Goal: Information Seeking & Learning: Check status

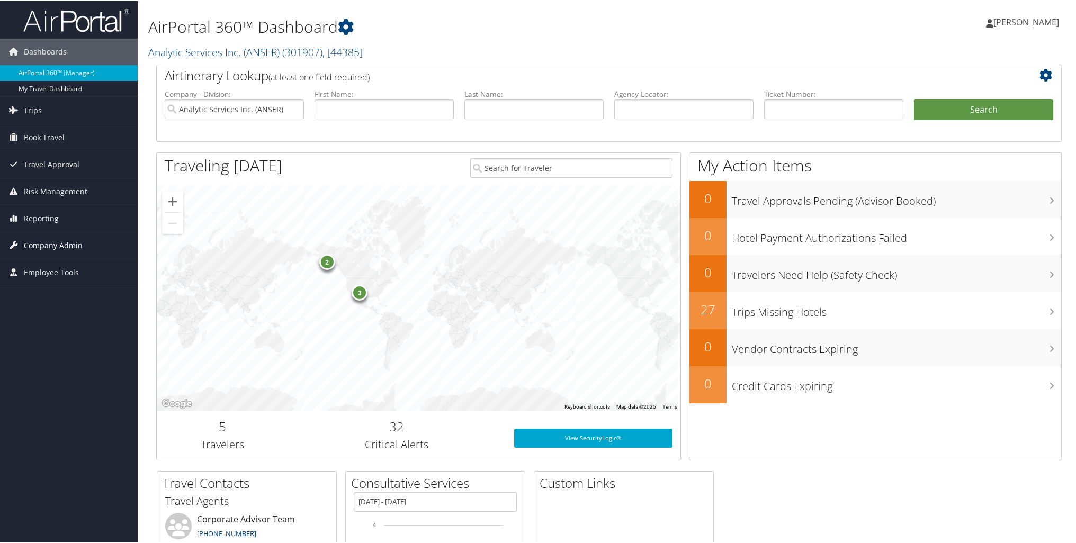
click at [39, 248] on span "Company Admin" at bounding box center [53, 244] width 59 height 26
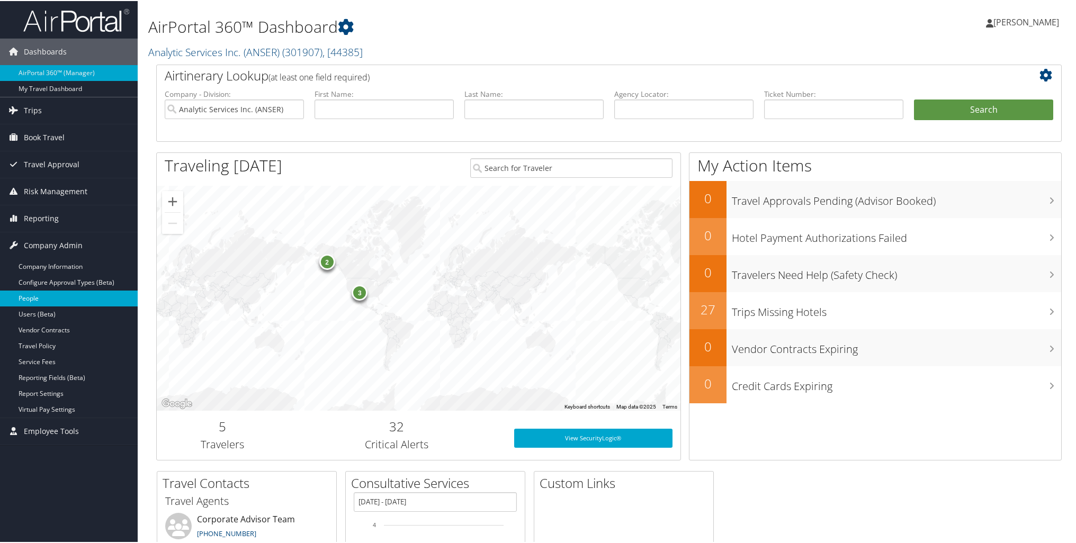
click at [42, 299] on link "People" at bounding box center [69, 298] width 138 height 16
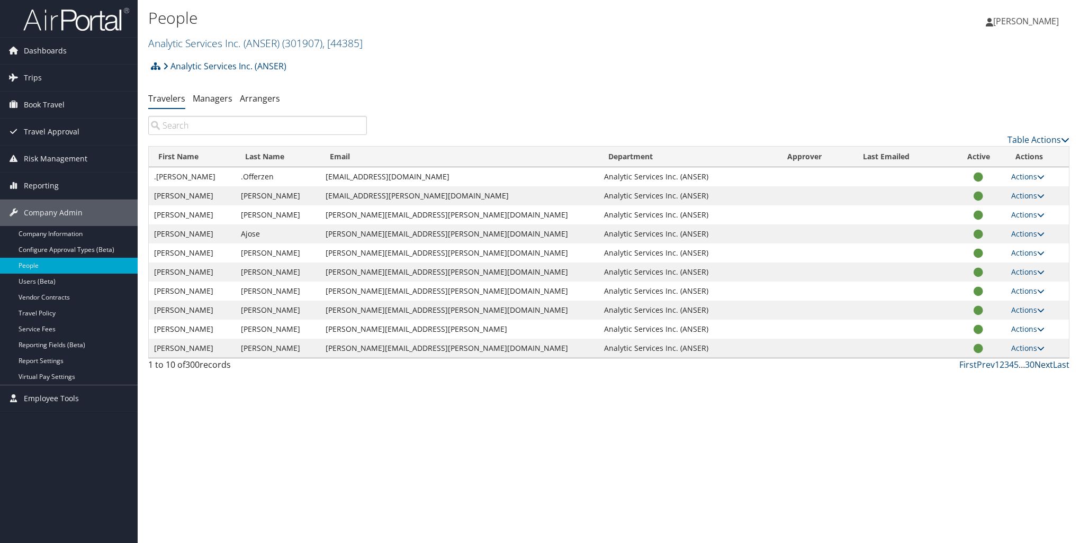
click at [1041, 363] on link "Next" at bounding box center [1044, 365] width 19 height 12
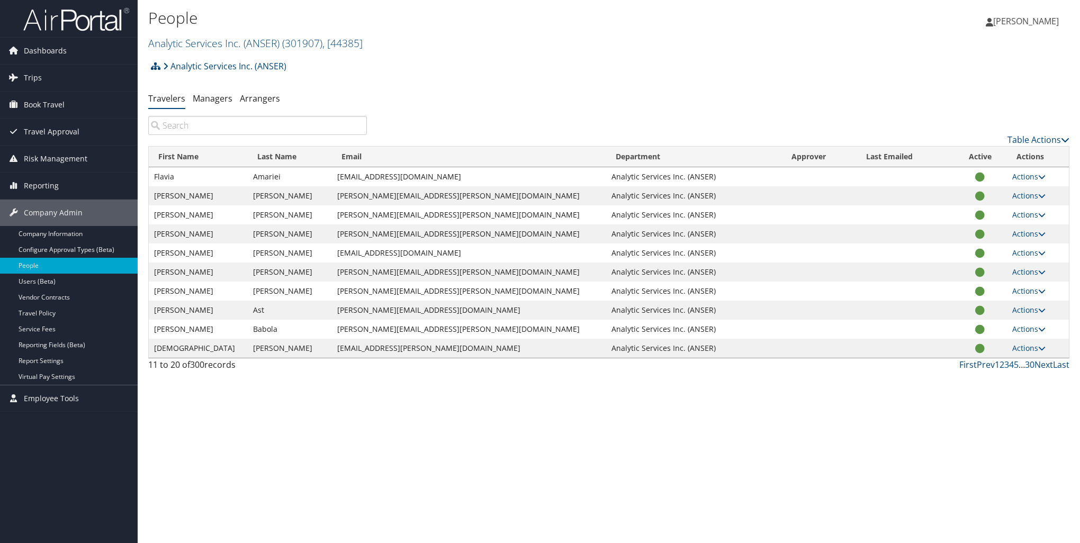
click at [211, 128] on input "search" at bounding box center [257, 125] width 219 height 19
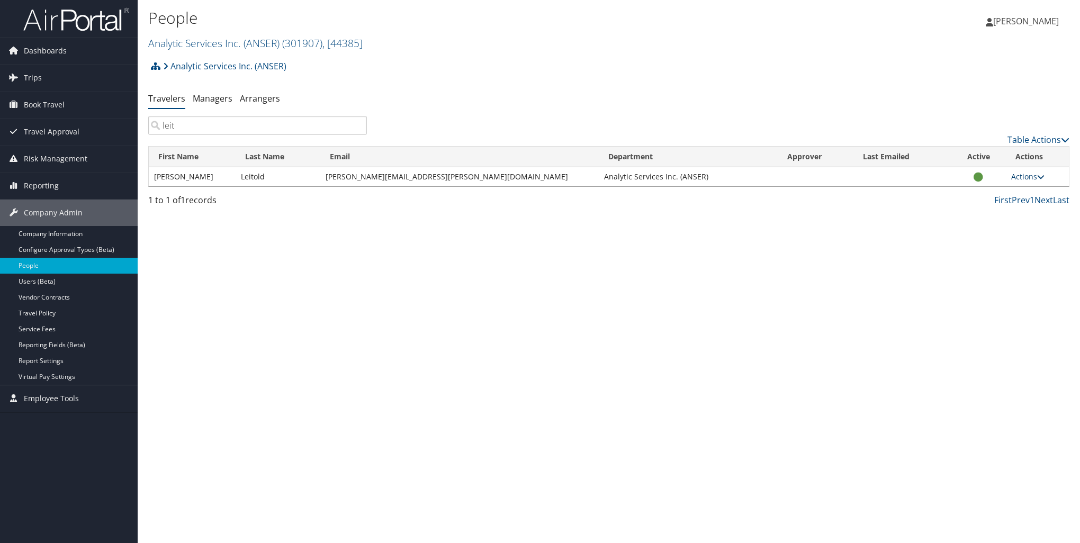
type input "leit"
click at [1032, 177] on link "Actions" at bounding box center [1027, 177] width 33 height 10
click at [247, 202] on div "1 to 1 of 1 records" at bounding box center [257, 203] width 219 height 18
click at [1027, 173] on link "Actions" at bounding box center [1027, 177] width 33 height 10
click at [996, 208] on link "View Profile" at bounding box center [988, 210] width 97 height 18
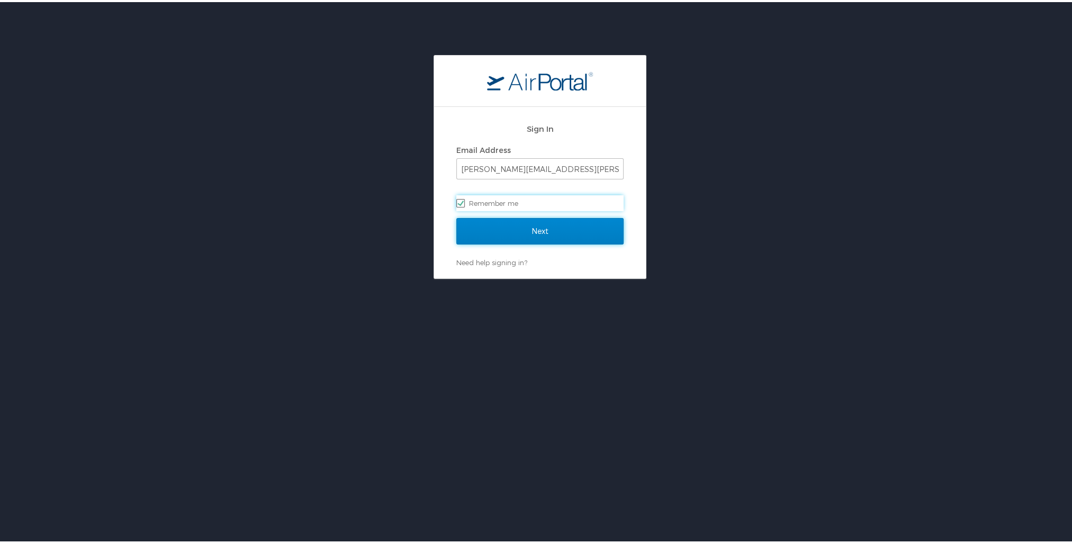
click at [515, 241] on input "Next" at bounding box center [539, 229] width 167 height 26
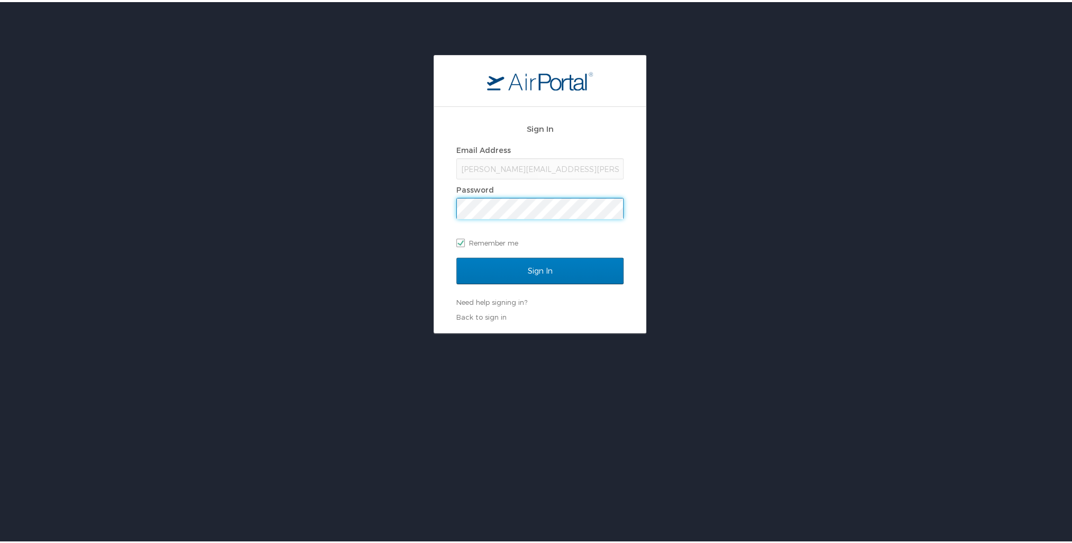
click at [456, 256] on input "Sign In" at bounding box center [539, 269] width 167 height 26
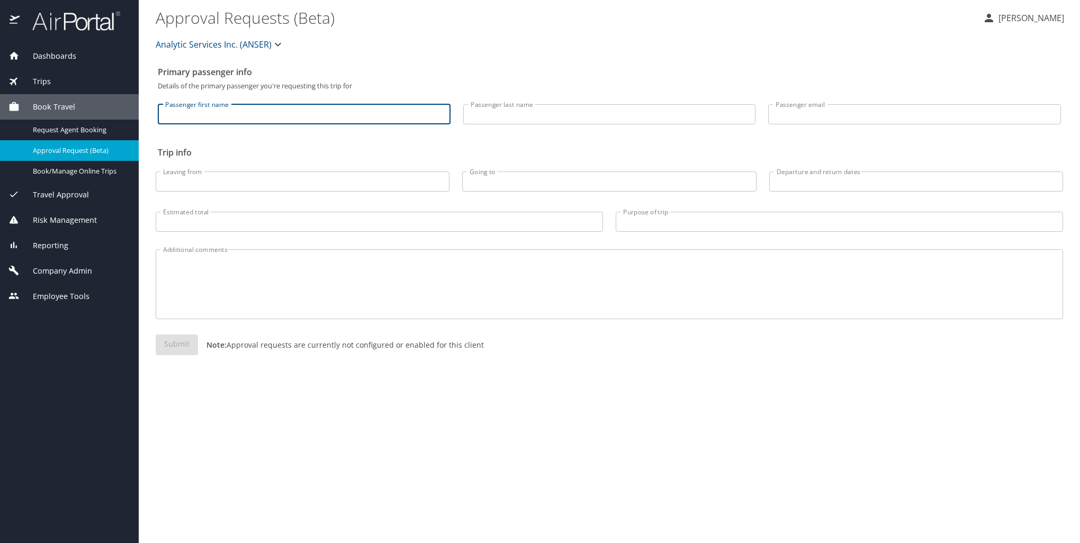
click at [206, 119] on input "Passenger first name" at bounding box center [304, 114] width 293 height 20
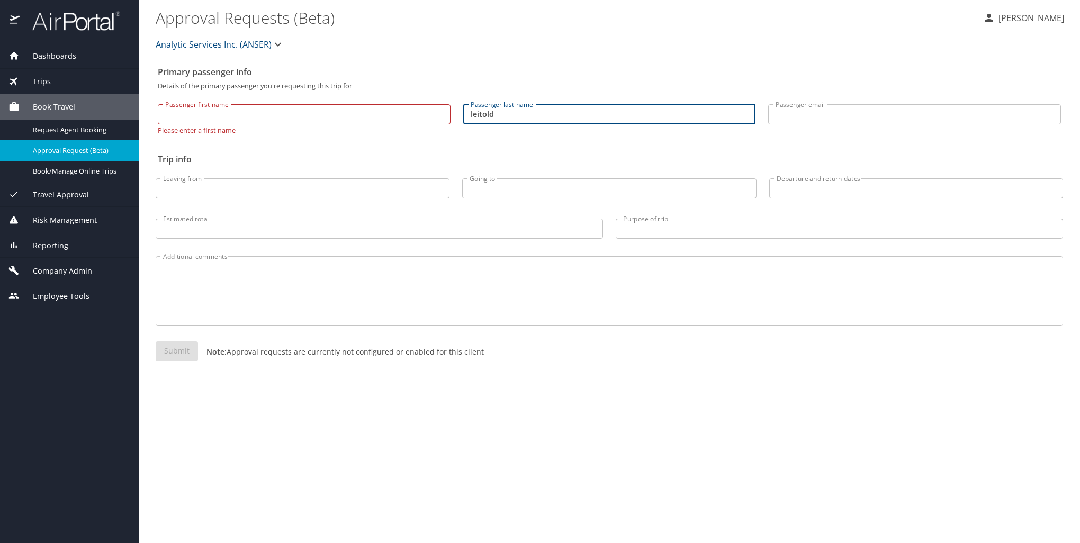
type input "leitold"
click at [204, 120] on input "Passenger first name" at bounding box center [304, 114] width 293 height 20
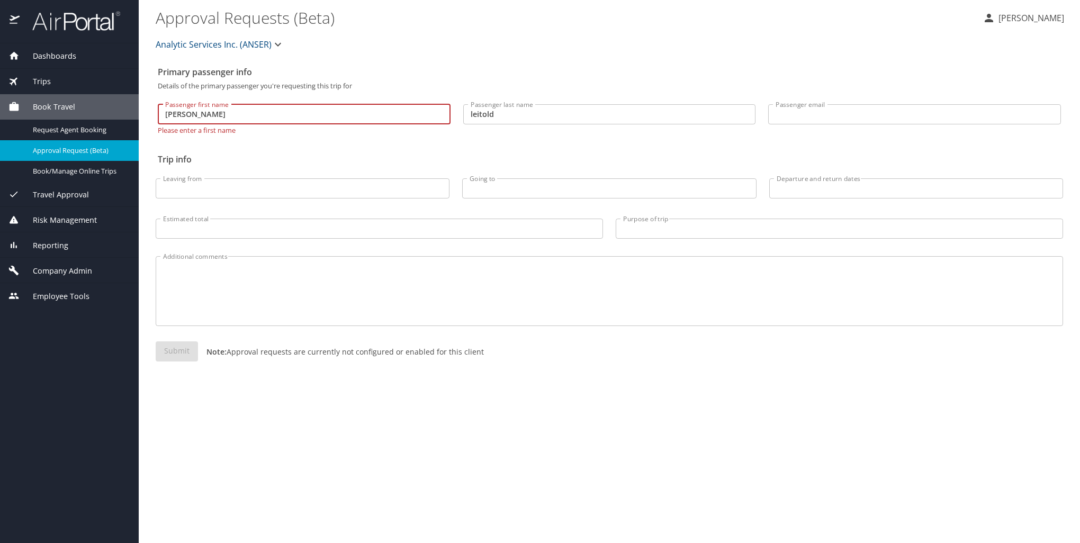
type input "stephen"
click at [249, 387] on div "Primary passenger info Details of the primary passenger you're requesting this …" at bounding box center [610, 302] width 908 height 482
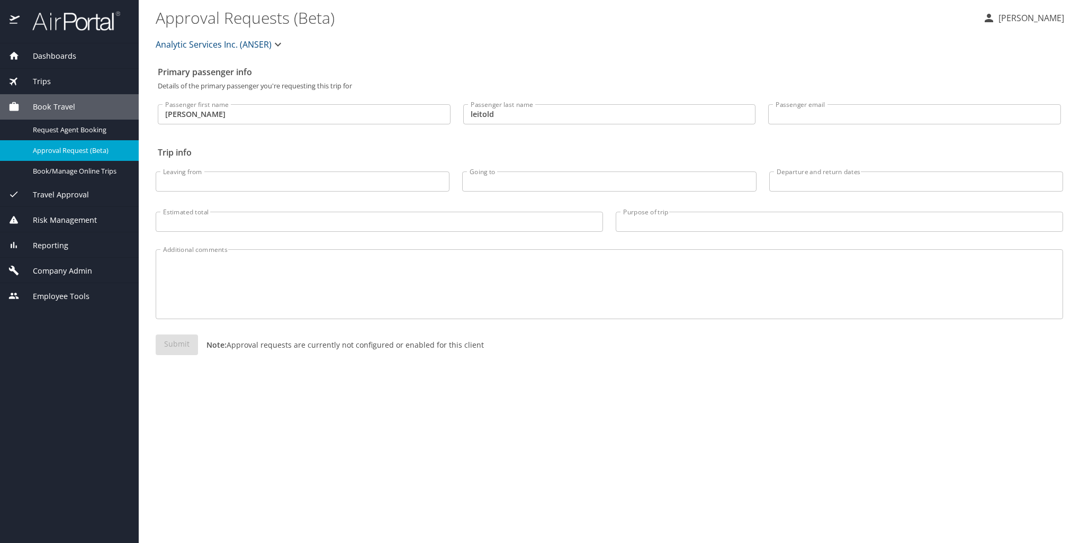
click at [53, 247] on span "Reporting" at bounding box center [44, 246] width 49 height 12
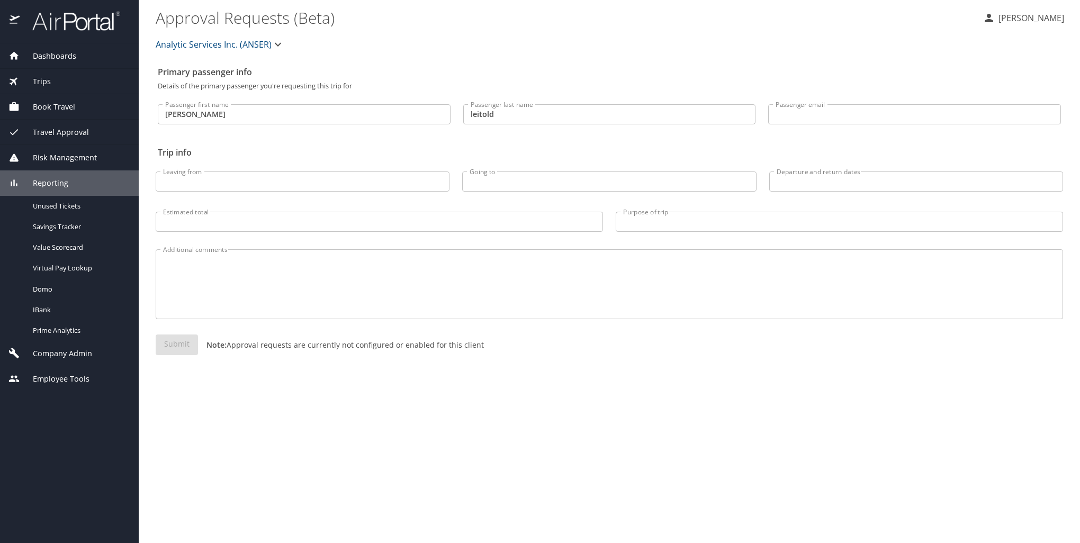
click at [47, 75] on div "Trips" at bounding box center [69, 81] width 139 height 25
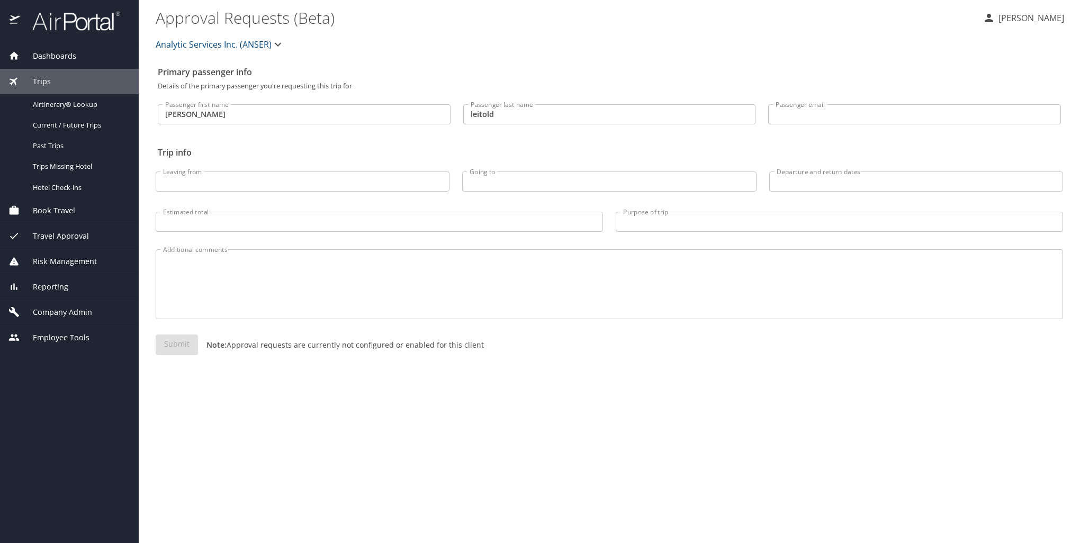
click at [72, 311] on span "Company Admin" at bounding box center [56, 313] width 73 height 12
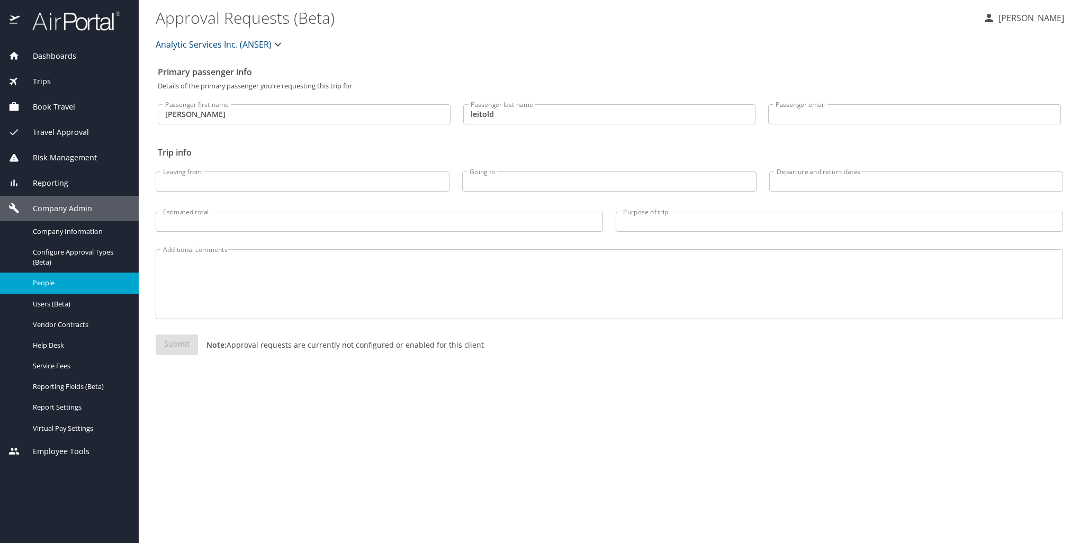
click at [47, 287] on span "People" at bounding box center [79, 283] width 93 height 10
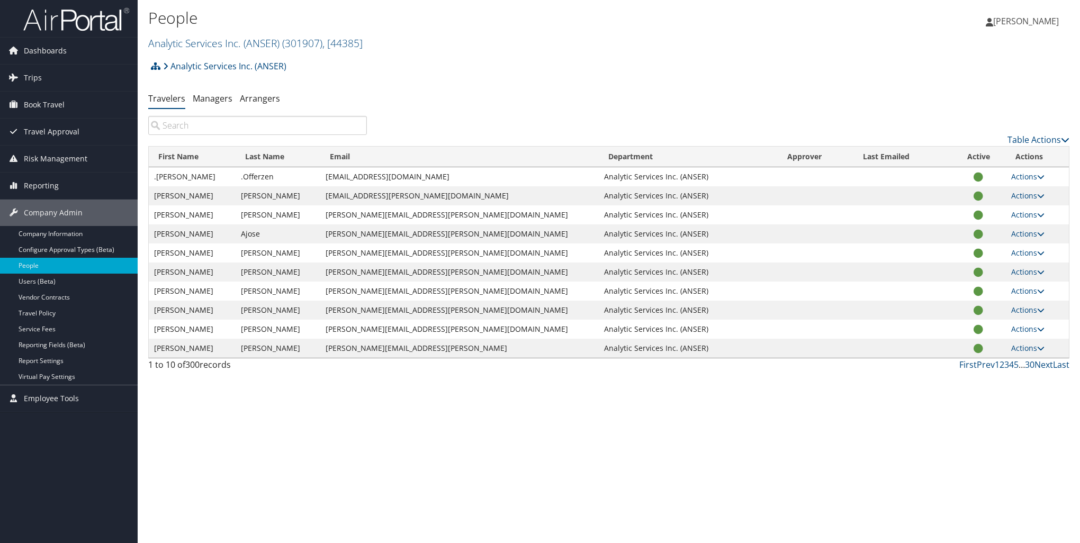
click at [231, 122] on input "search" at bounding box center [257, 125] width 219 height 19
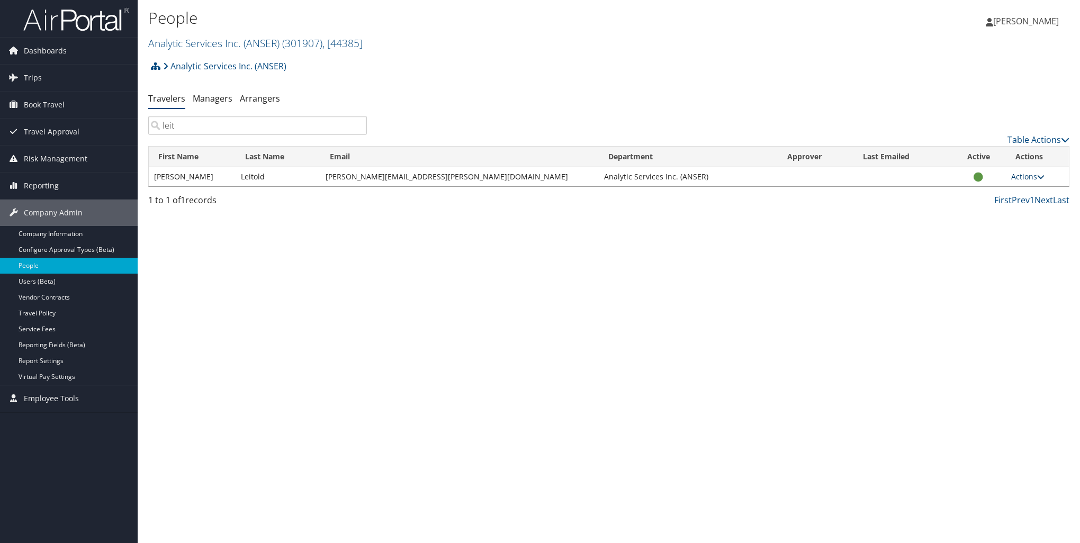
type input "leit"
click at [1029, 173] on link "Actions" at bounding box center [1027, 177] width 33 height 10
click at [985, 209] on link "View Profile" at bounding box center [988, 210] width 97 height 18
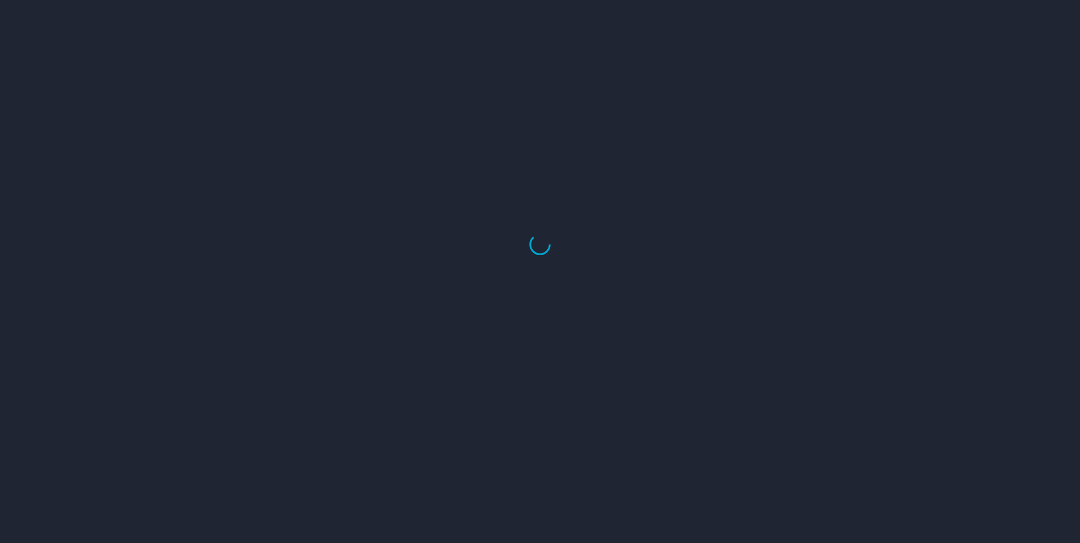
select select "US"
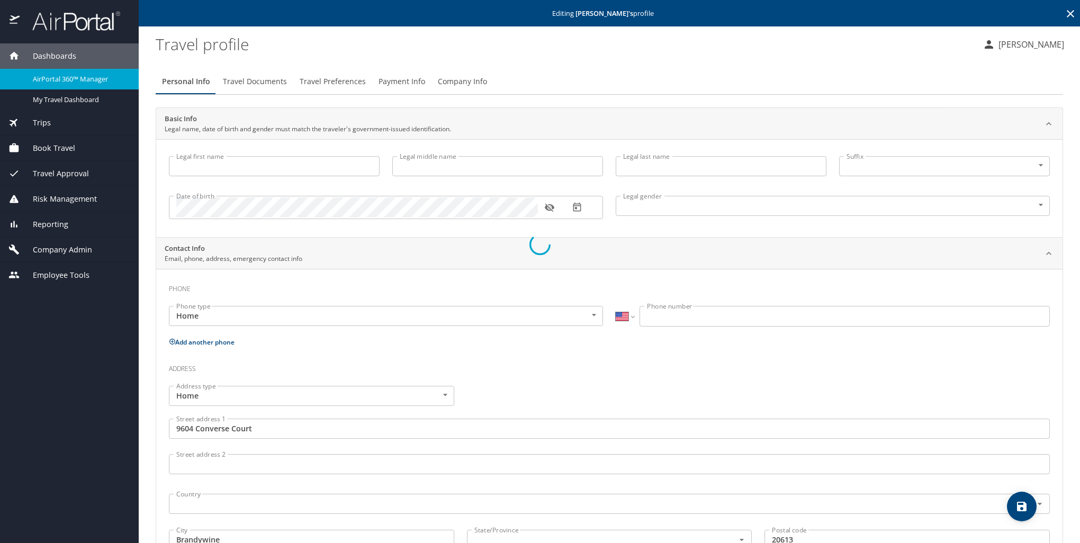
type input "Stephen"
type input "Matthew"
type input "Leitold"
type input "Jr"
type input "Male"
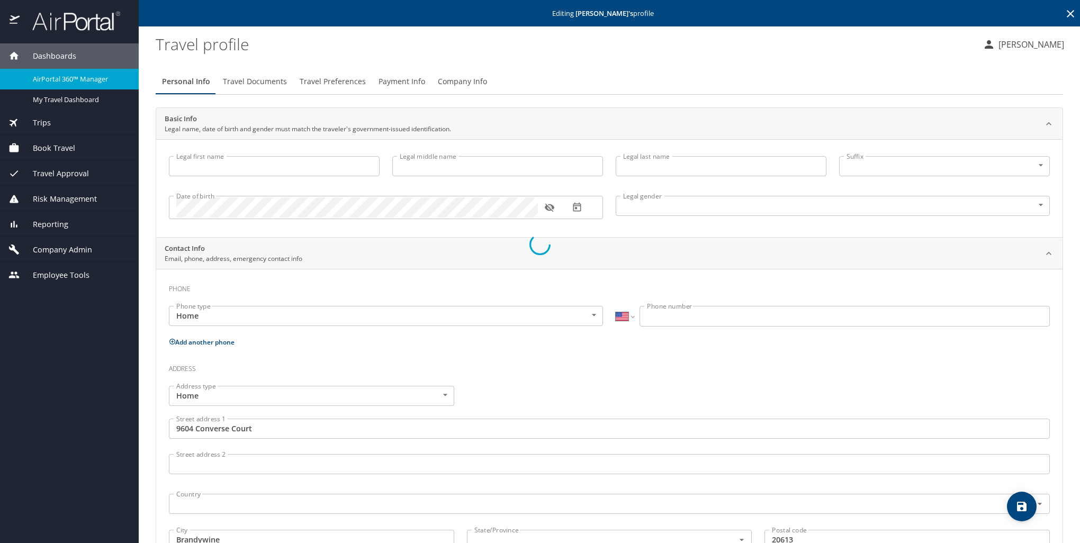
type input "Maria"
type input "Leitold"
type input "(931) 249-8298"
type input "United States of America"
type input "Maryland"
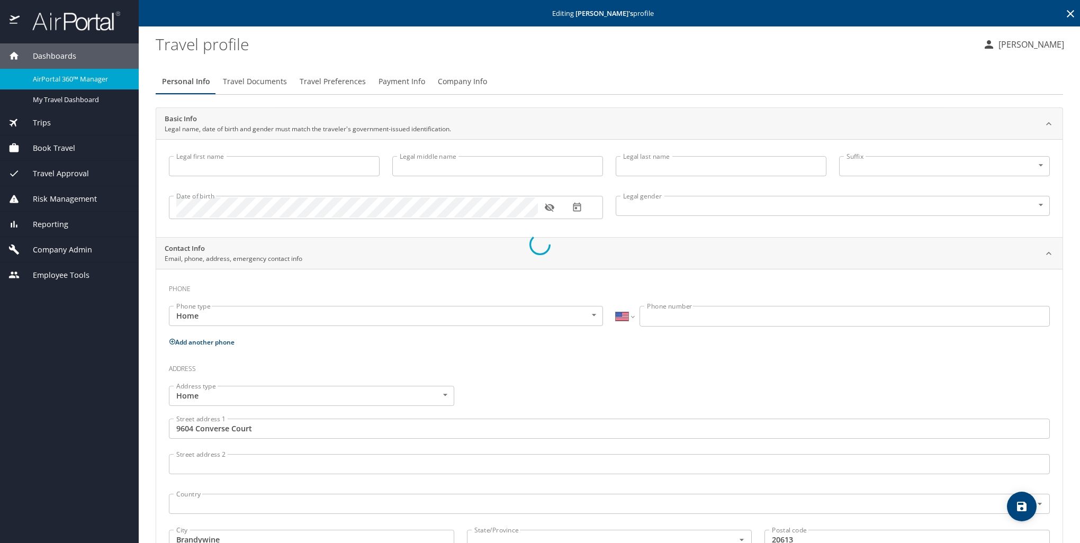
type input "United States of America"
type input "Virginia"
type input "United States of America"
select select "US"
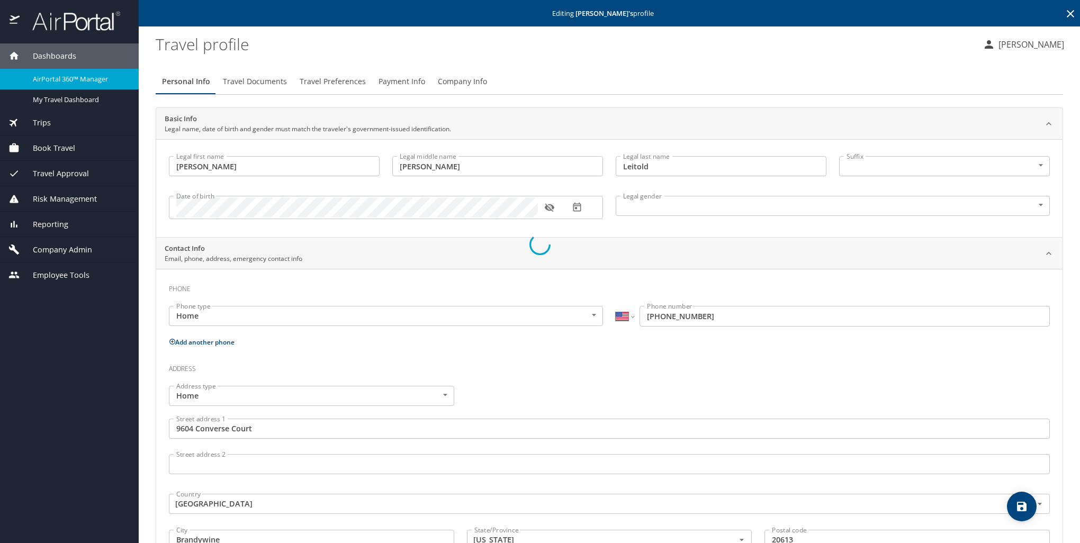
select select "US"
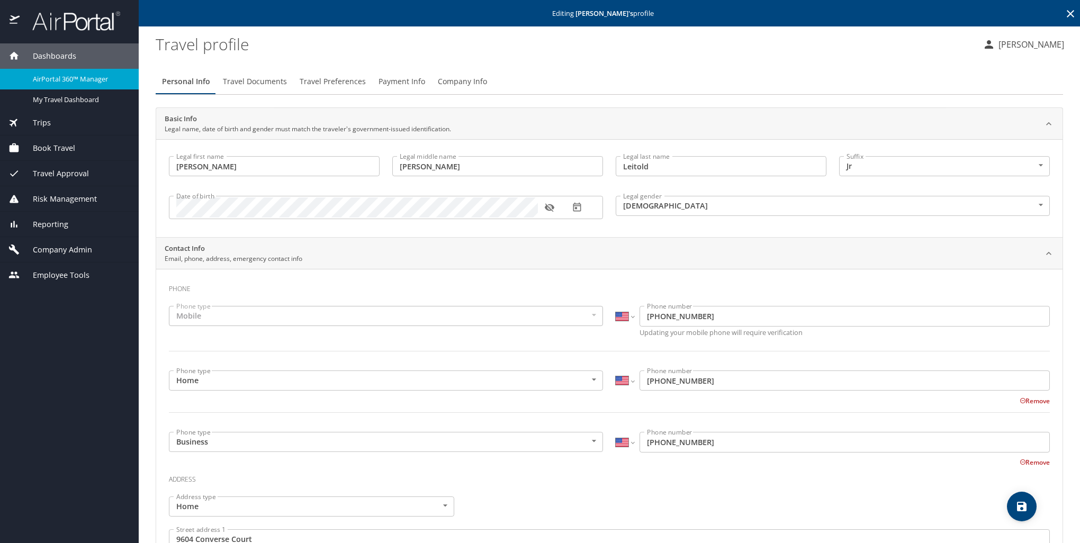
click at [266, 81] on span "Travel Documents" at bounding box center [255, 81] width 64 height 13
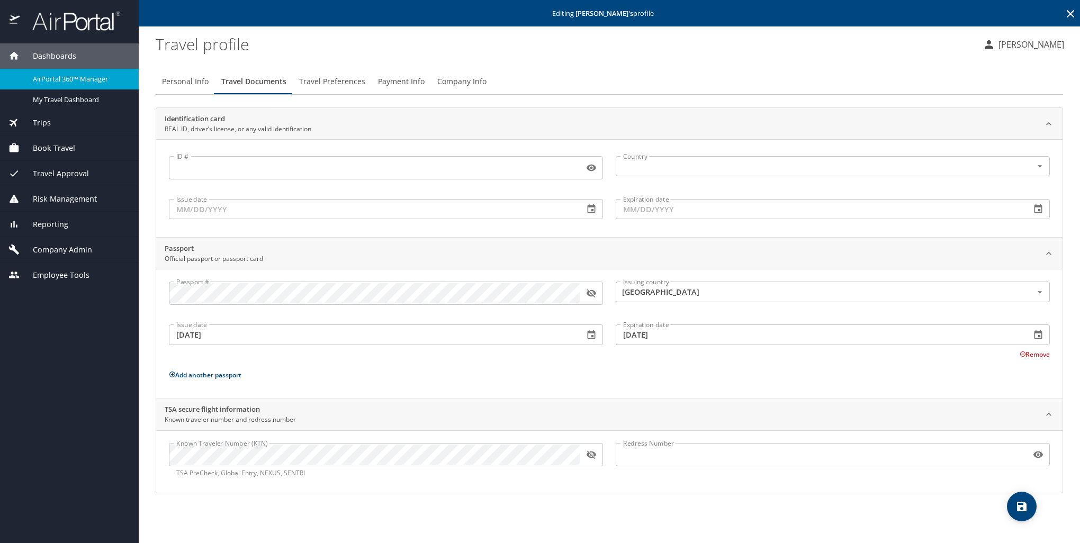
click at [335, 84] on span "Travel Preferences" at bounding box center [332, 81] width 66 height 13
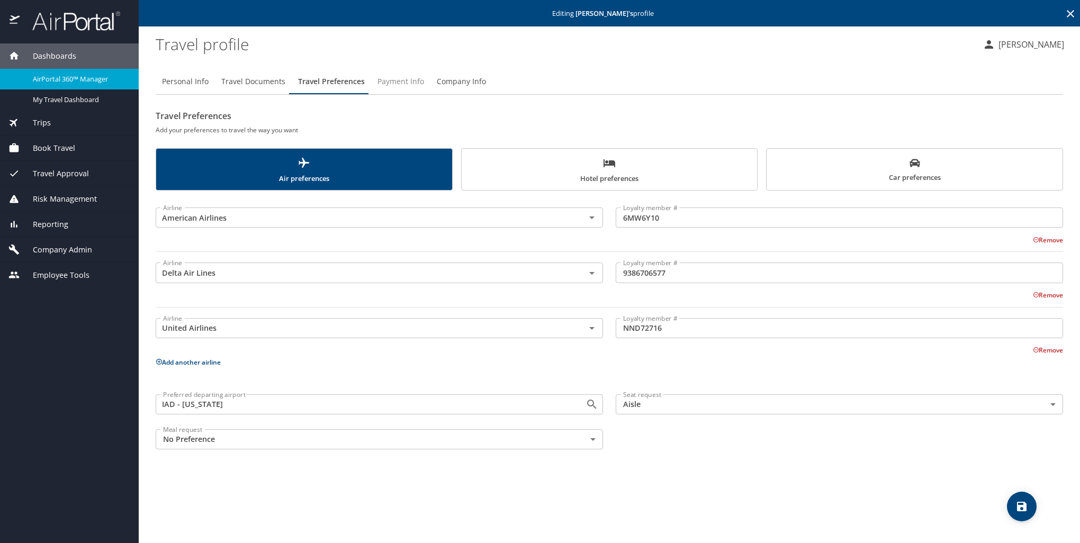
click at [405, 84] on span "Payment Info" at bounding box center [401, 81] width 47 height 13
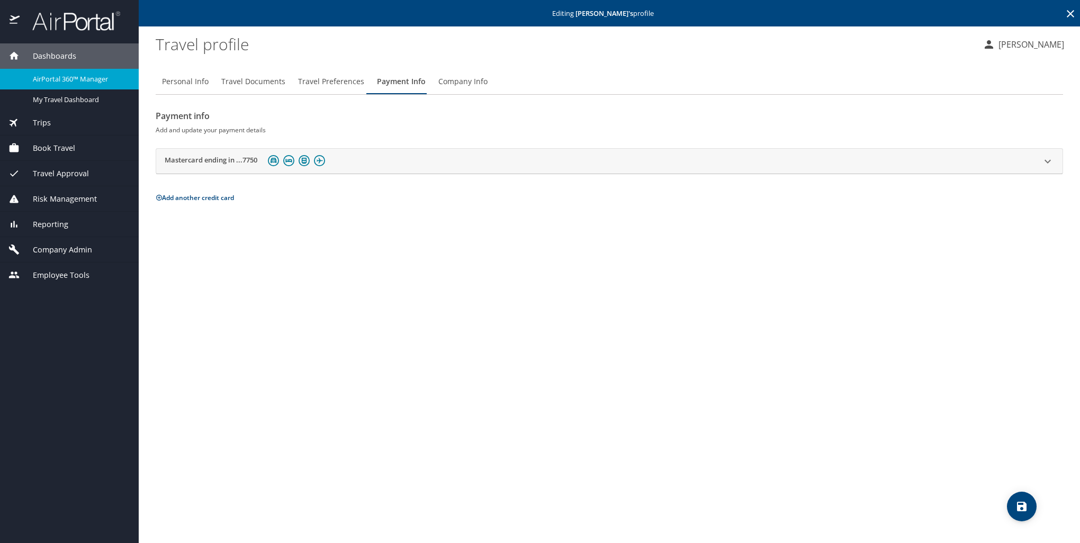
click at [449, 81] on span "Company Info" at bounding box center [462, 81] width 49 height 13
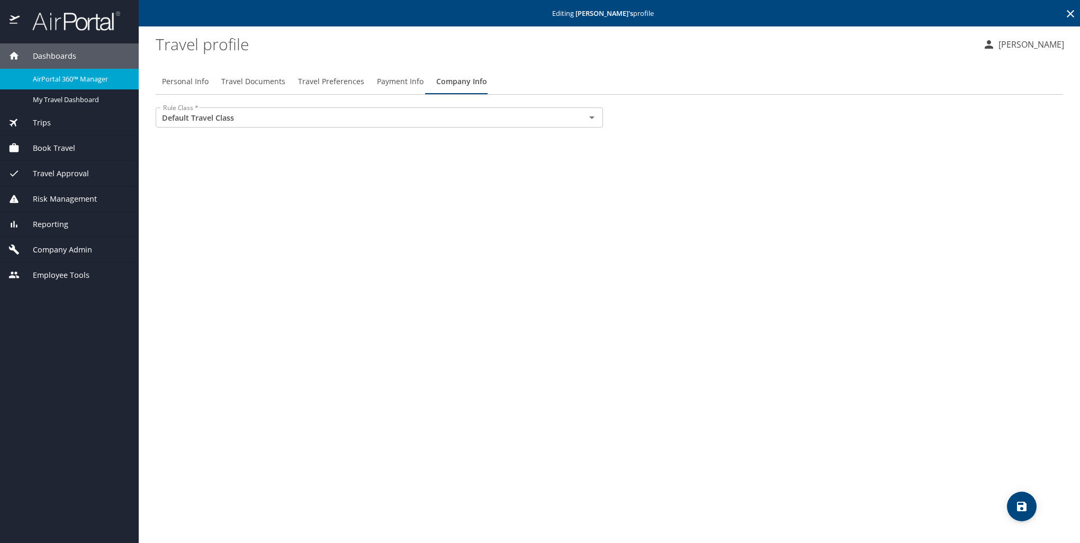
click at [186, 86] on span "Personal Info" at bounding box center [185, 81] width 47 height 13
select select "US"
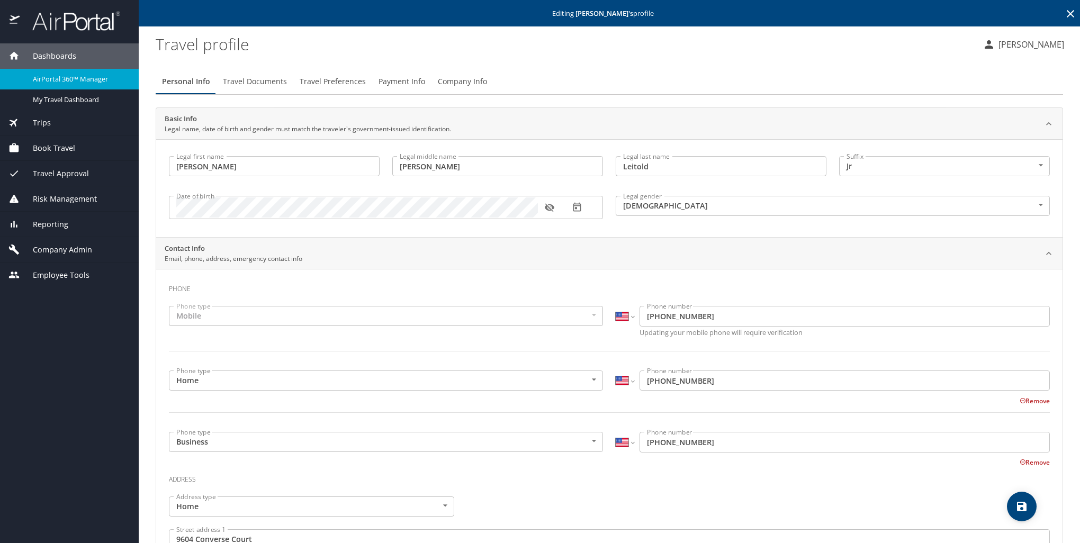
click at [55, 221] on span "Reporting" at bounding box center [44, 225] width 49 height 12
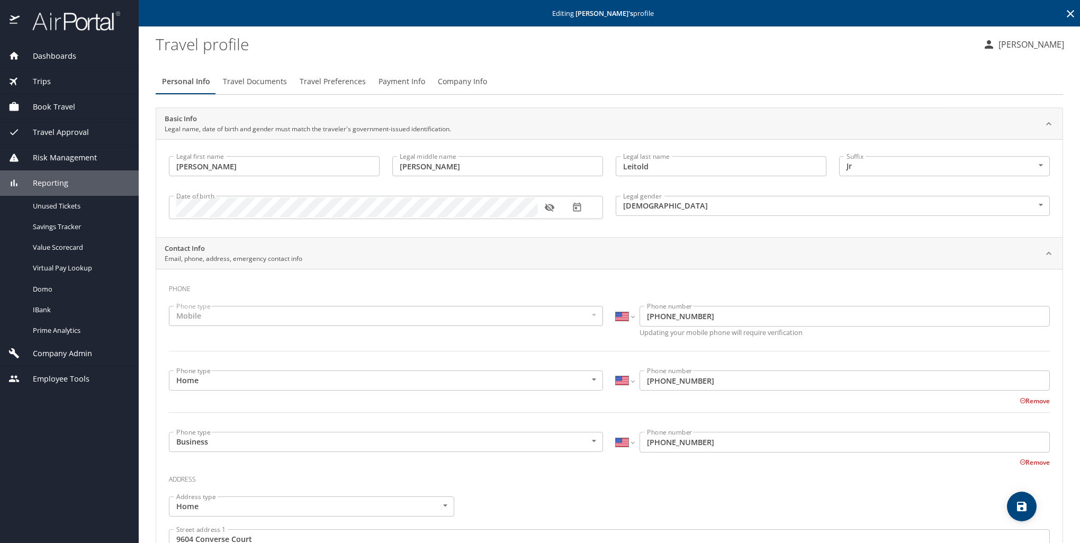
click at [41, 82] on span "Trips" at bounding box center [35, 82] width 31 height 12
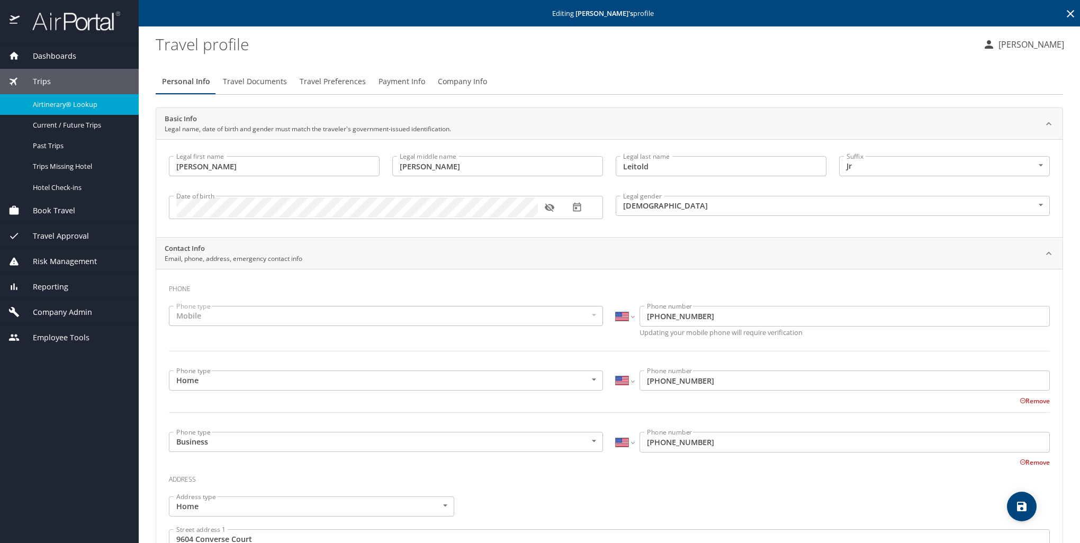
click at [65, 109] on span "Airtinerary® Lookup" at bounding box center [79, 105] width 93 height 10
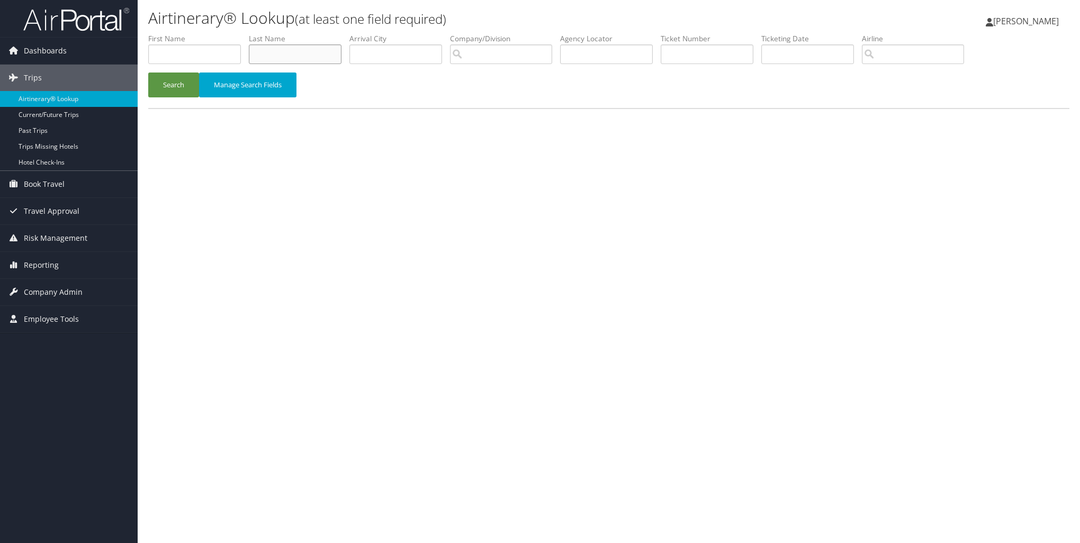
click at [322, 56] on input "text" at bounding box center [295, 54] width 93 height 20
type input "leitold"
type input "stephen"
click at [166, 82] on button "Search" at bounding box center [173, 85] width 51 height 25
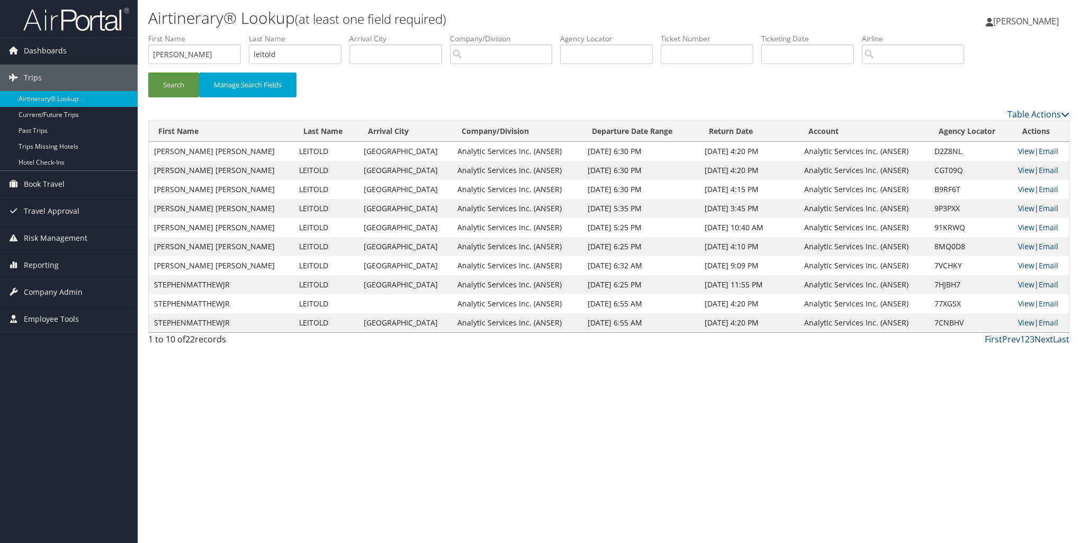
click at [1019, 150] on link "View" at bounding box center [1026, 151] width 16 height 10
click at [52, 127] on link "Past Trips" at bounding box center [69, 131] width 138 height 16
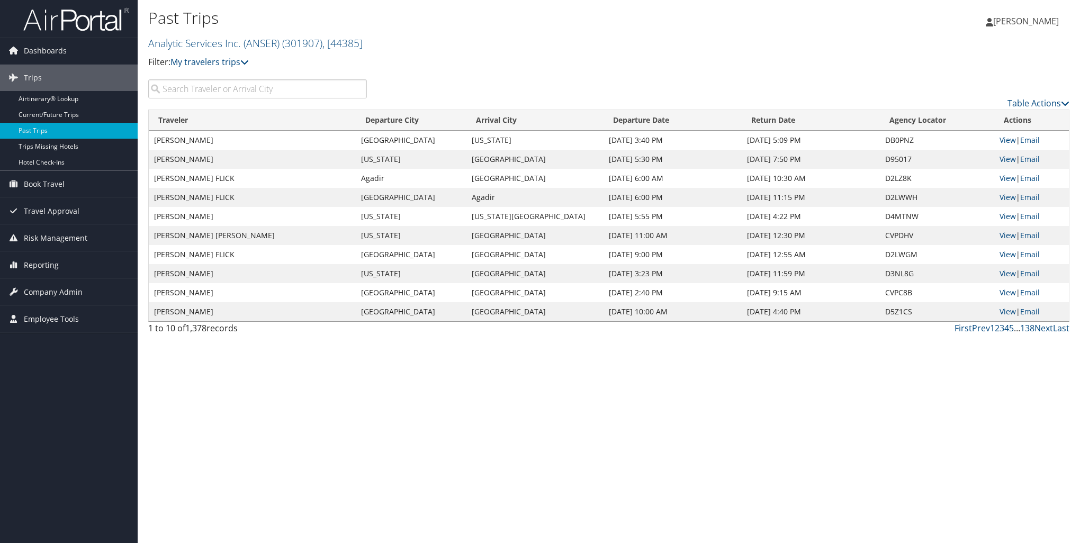
click at [265, 88] on input "search" at bounding box center [257, 88] width 219 height 19
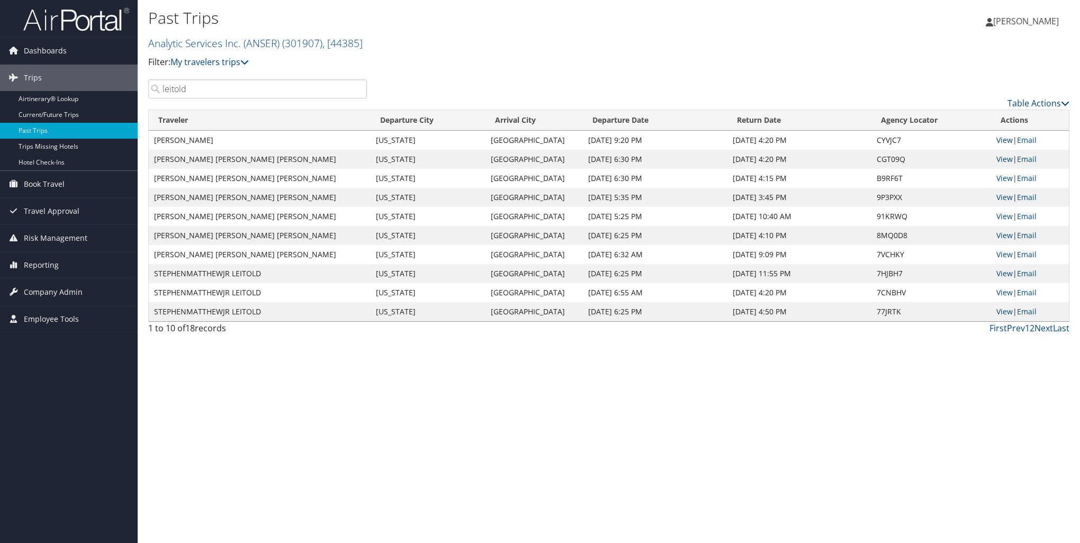
type input "leitold"
click at [996, 137] on link "View" at bounding box center [1004, 140] width 16 height 10
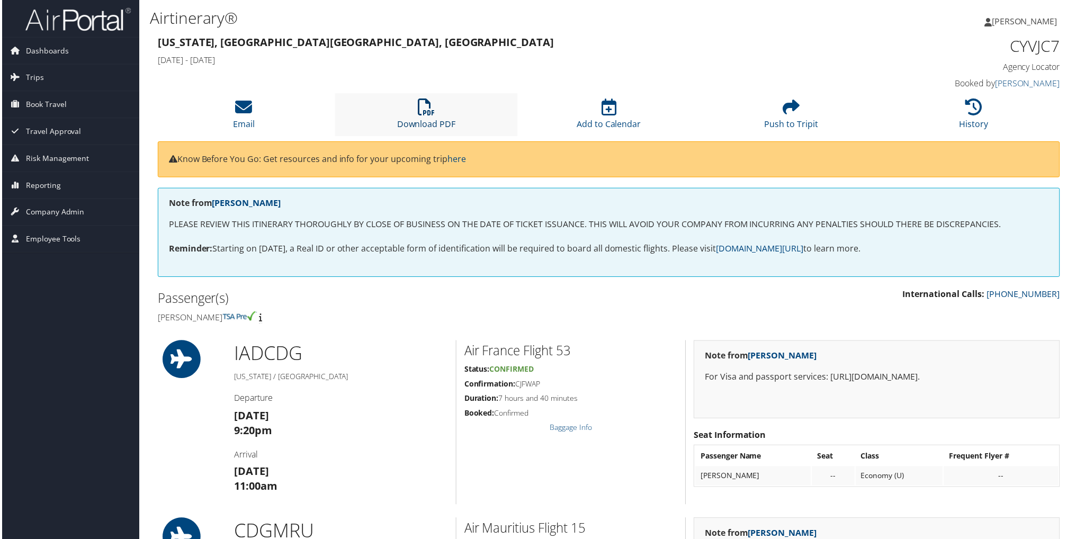
click at [432, 120] on link "Download PDF" at bounding box center [426, 117] width 59 height 25
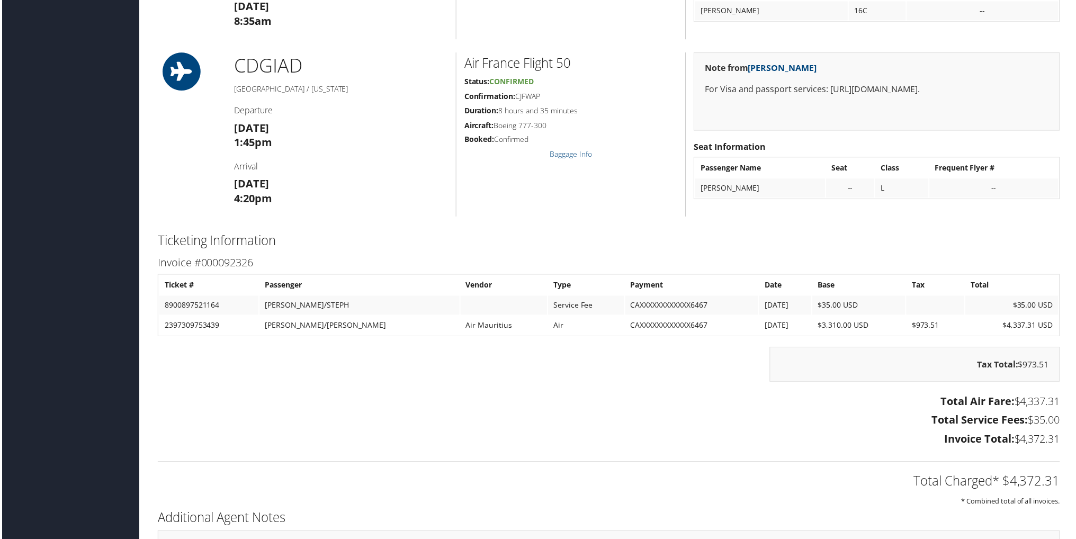
scroll to position [1271, 0]
